Goal: Information Seeking & Learning: Learn about a topic

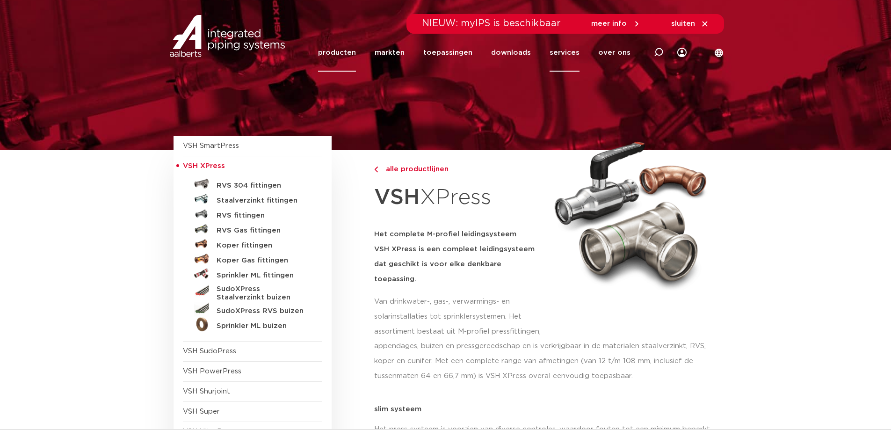
click at [568, 47] on link "services" at bounding box center [565, 53] width 30 height 38
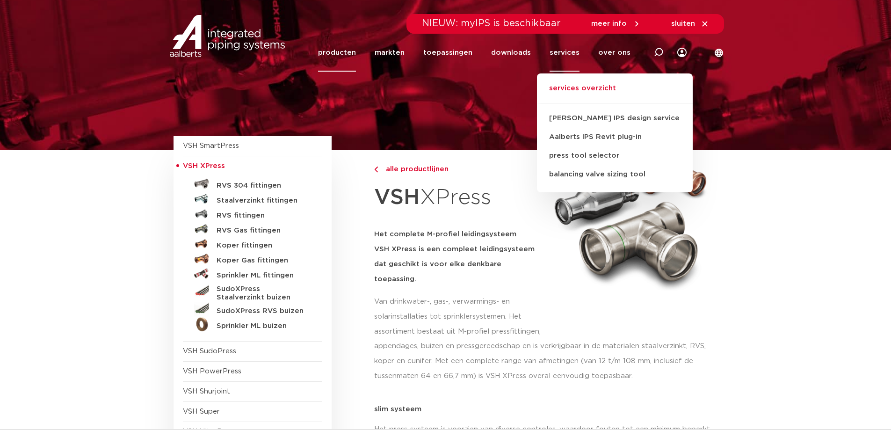
click at [586, 87] on link "services overzicht" at bounding box center [615, 93] width 156 height 21
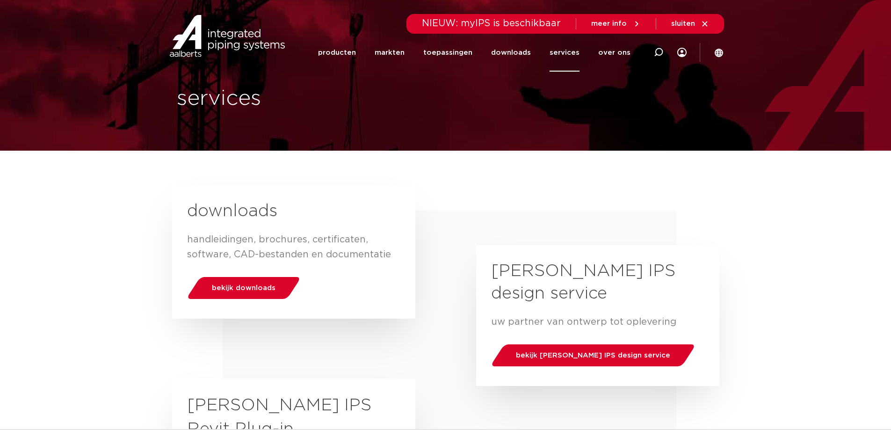
click at [704, 21] on icon at bounding box center [705, 24] width 8 height 8
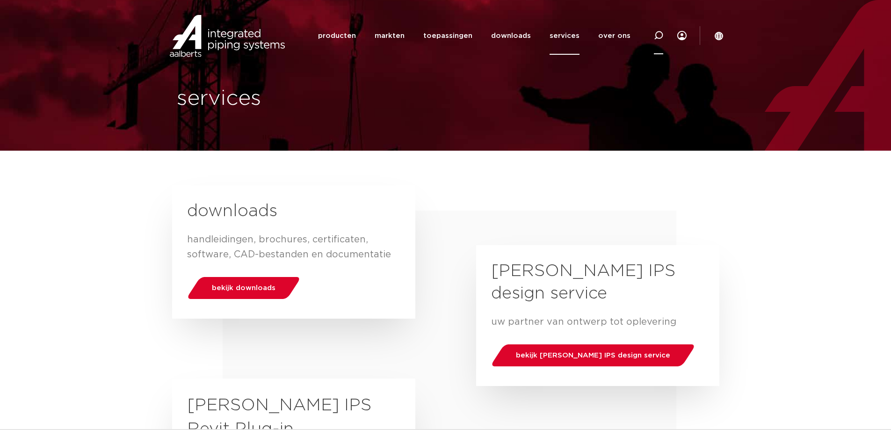
click at [657, 30] on div at bounding box center [658, 35] width 9 height 38
type input "c"
type input "certificeren"
click button "Zoeken" at bounding box center [0, 0] width 0 height 0
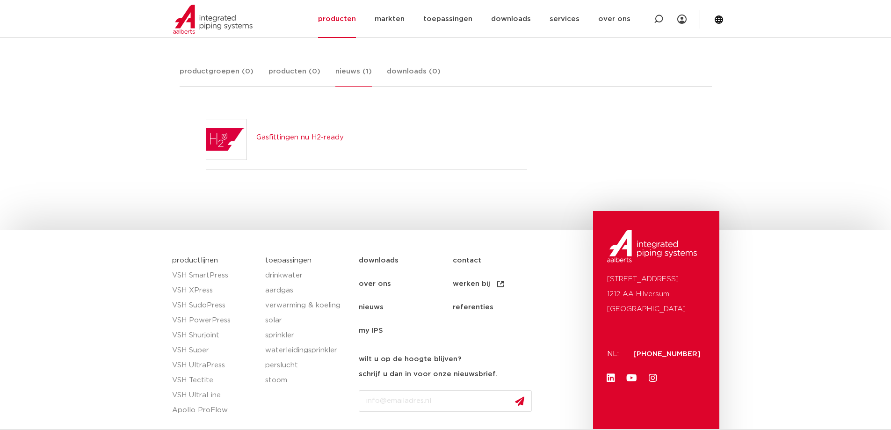
scroll to position [33, 0]
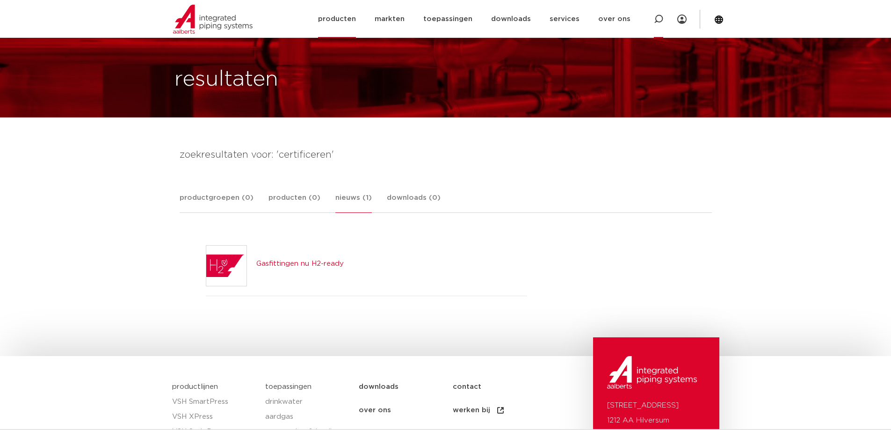
click at [656, 16] on icon at bounding box center [658, 19] width 9 height 9
type input "certificaat"
click button "Zoeken" at bounding box center [0, 0] width 0 height 0
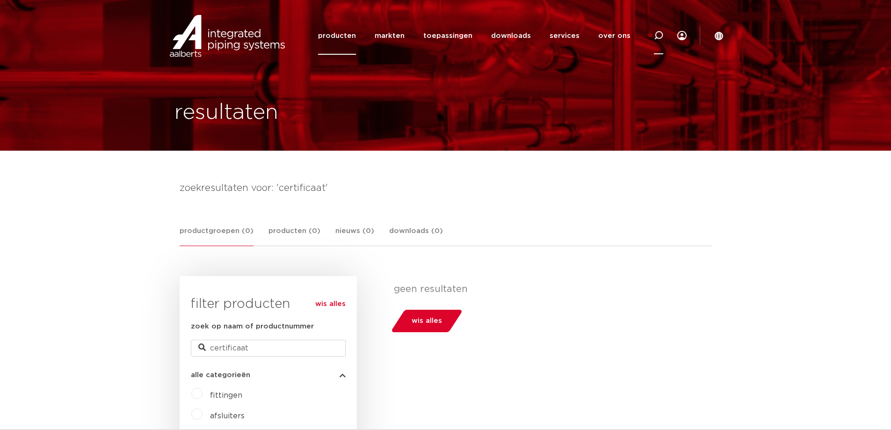
drag, startPoint x: 656, startPoint y: 35, endPoint x: 634, endPoint y: 36, distance: 22.5
click at [656, 35] on icon at bounding box center [658, 35] width 11 height 11
click at [442, 37] on input "Zoeken" at bounding box center [524, 34] width 294 height 19
type input "cursus"
click button "Zoeken" at bounding box center [0, 0] width 0 height 0
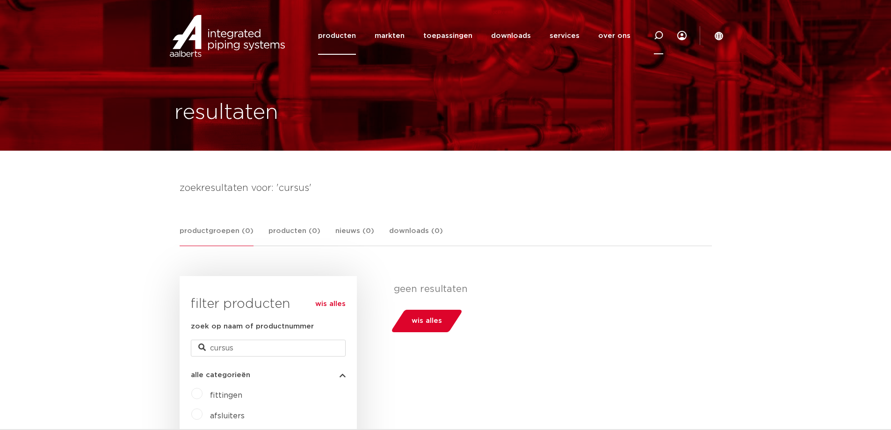
click at [664, 32] on div at bounding box center [658, 35] width 37 height 38
type input "voorlichting"
click button "Zoeken" at bounding box center [0, 0] width 0 height 0
click at [683, 38] on icon at bounding box center [681, 35] width 9 height 9
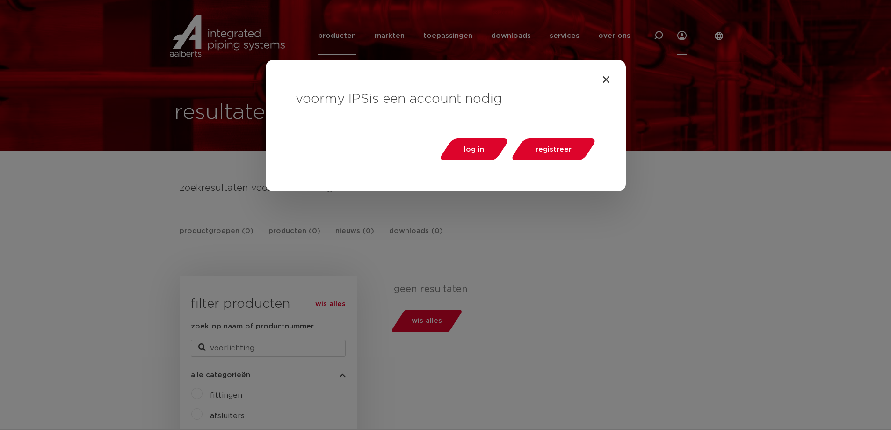
drag, startPoint x: 608, startPoint y: 79, endPoint x: 680, endPoint y: 47, distance: 78.7
click at [609, 77] on icon "Close" at bounding box center [606, 79] width 9 height 9
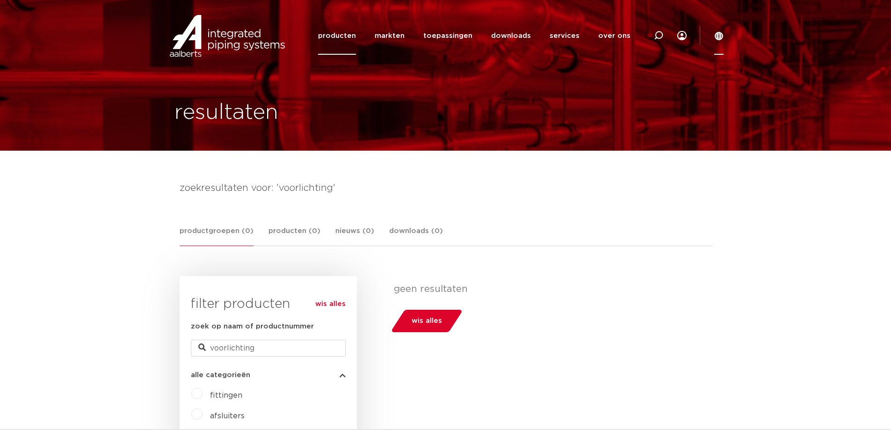
click at [721, 38] on icon at bounding box center [719, 36] width 8 height 8
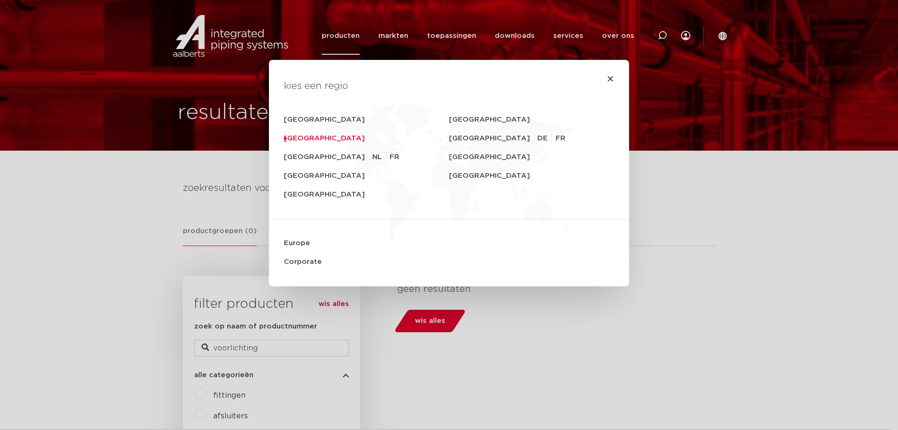
click at [296, 142] on link "[GEOGRAPHIC_DATA]" at bounding box center [366, 138] width 165 height 19
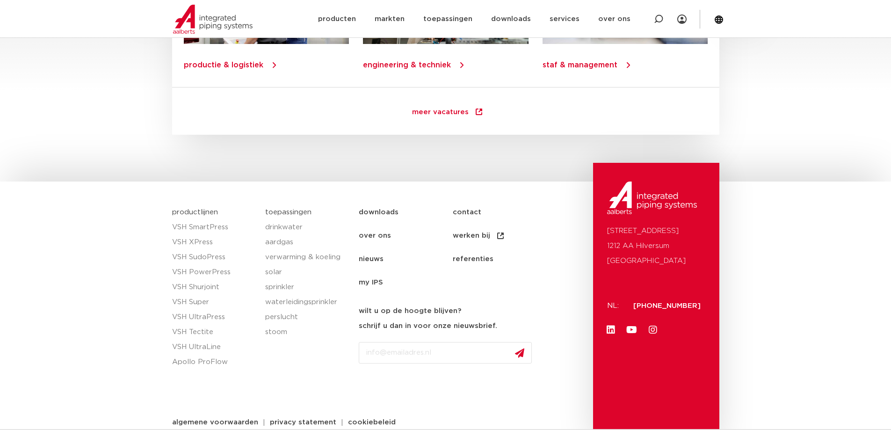
scroll to position [1345, 0]
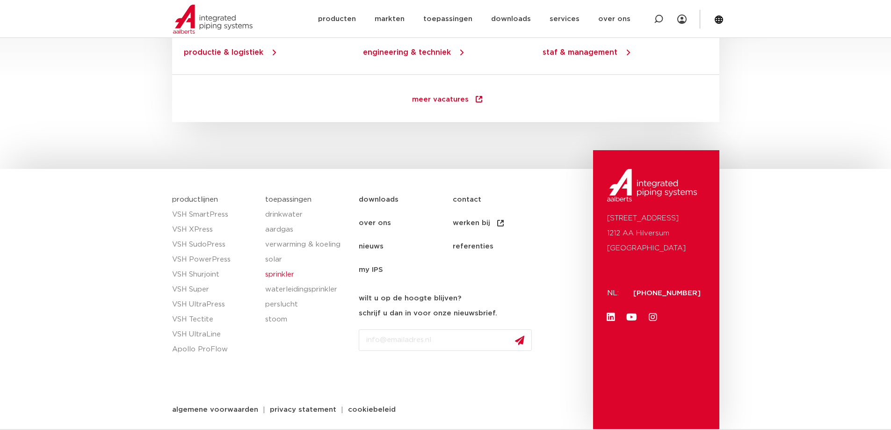
click at [283, 273] on link "sprinkler" at bounding box center [307, 274] width 84 height 15
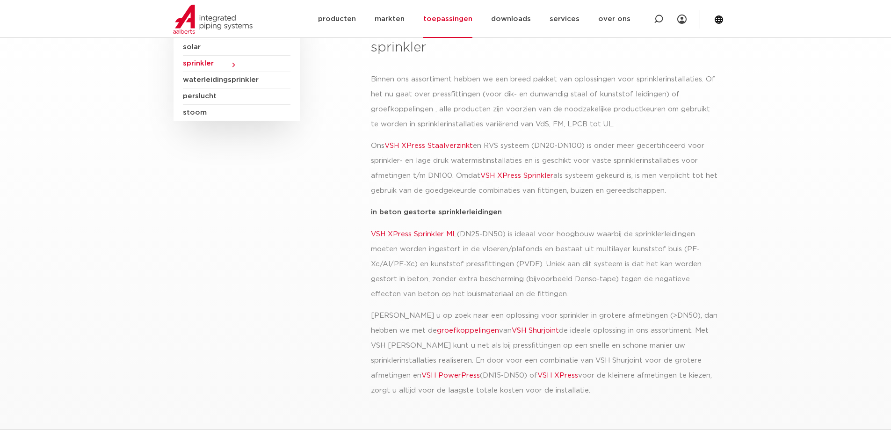
scroll to position [140, 0]
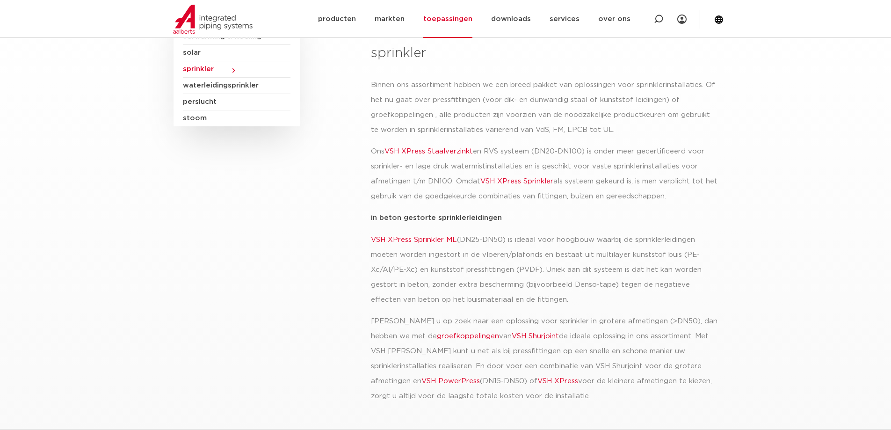
click at [524, 178] on link "VSH XPress Sprinkler" at bounding box center [516, 181] width 73 height 7
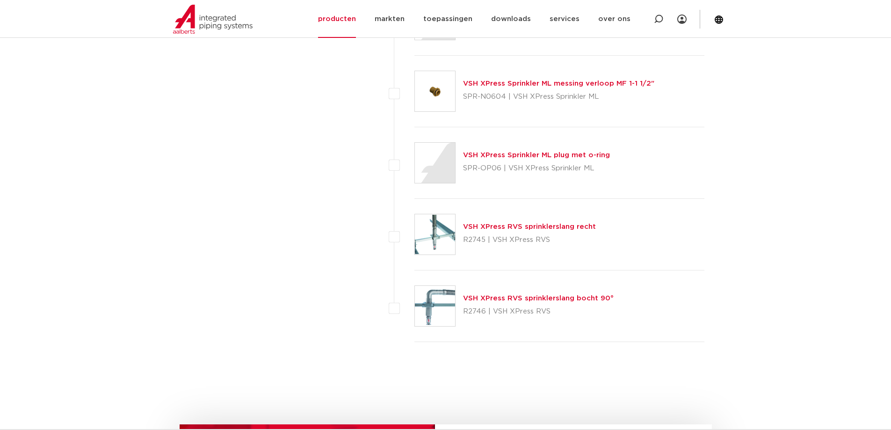
scroll to position [2058, 0]
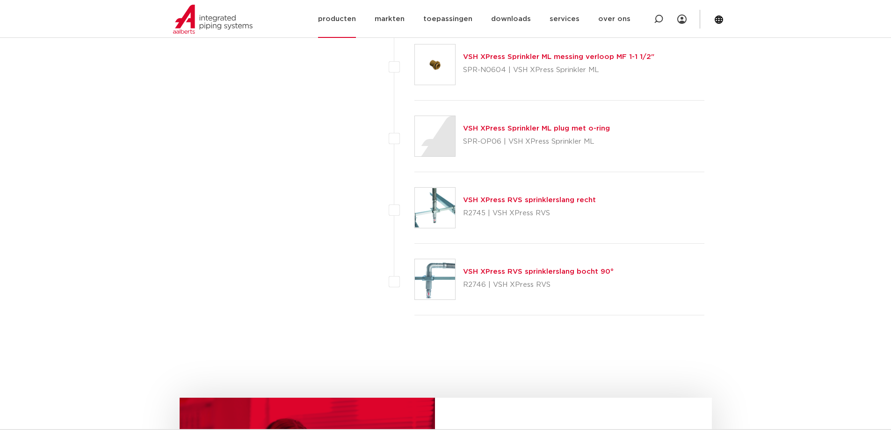
click at [243, 22] on img at bounding box center [213, 19] width 80 height 29
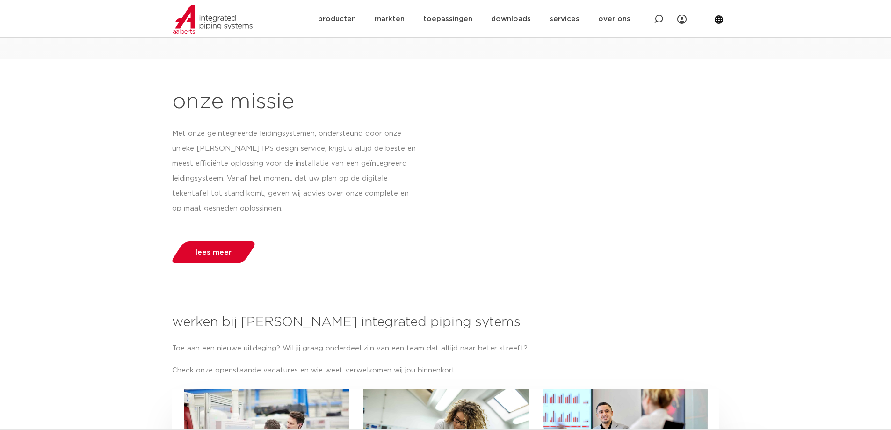
scroll to position [889, 0]
drag, startPoint x: 239, startPoint y: 147, endPoint x: 199, endPoint y: 144, distance: 39.9
click at [199, 144] on p "Met onze geïntegreerde leidingsystemen, ondersteund door onze unieke [PERSON_NA…" at bounding box center [295, 171] width 246 height 90
copy p "[PERSON_NAME] IPS"
